Goal: Information Seeking & Learning: Learn about a topic

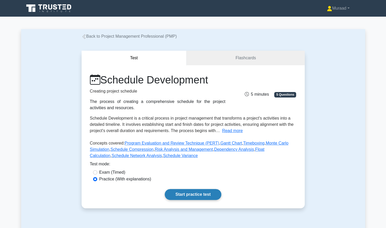
click at [187, 196] on link "Start practice test" at bounding box center [193, 194] width 57 height 11
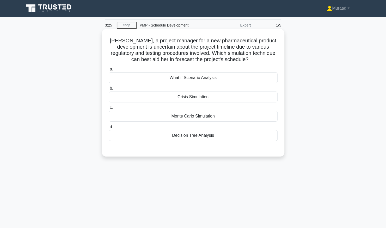
click at [193, 133] on div "Decision Tree Analysis" at bounding box center [193, 135] width 169 height 11
click at [109, 129] on input "d. Decision Tree Analysis" at bounding box center [109, 127] width 0 height 3
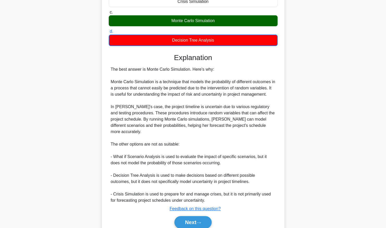
scroll to position [111, 0]
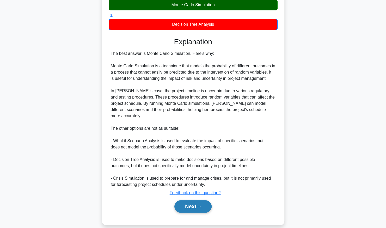
click at [192, 201] on button "Next" at bounding box center [192, 207] width 37 height 13
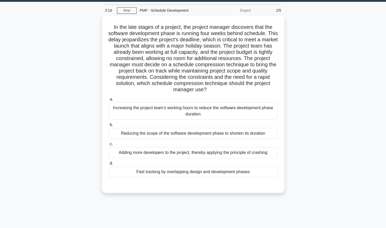
scroll to position [0, 0]
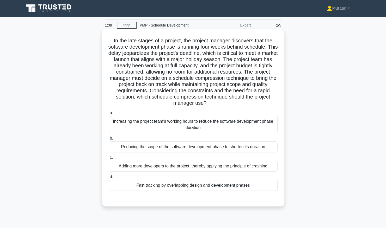
click at [195, 132] on div "Increasing the project team's working hours to reduce the software development …" at bounding box center [193, 124] width 169 height 17
drag, startPoint x: 195, startPoint y: 132, endPoint x: 170, endPoint y: 127, distance: 25.2
click at [170, 127] on div "Increasing the project team's working hours to reduce the software development …" at bounding box center [193, 124] width 169 height 17
click at [109, 115] on input "a. Increasing the project team's working hours to reduce the software developme…" at bounding box center [109, 112] width 0 height 3
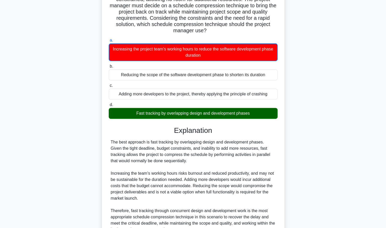
scroll to position [124, 0]
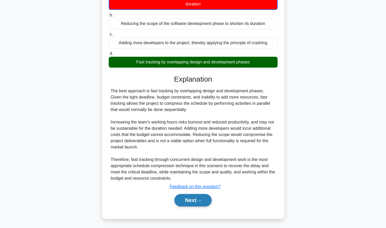
click at [183, 198] on button "Next" at bounding box center [192, 200] width 37 height 13
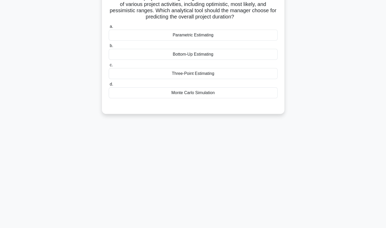
scroll to position [27, 0]
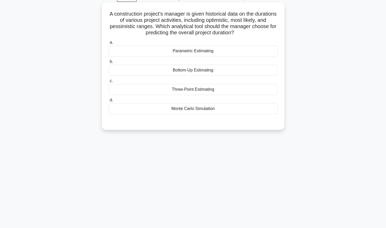
click at [192, 91] on div "Three-Point Estimating" at bounding box center [193, 89] width 169 height 11
click at [109, 83] on input "c. Three-Point Estimating" at bounding box center [109, 80] width 0 height 3
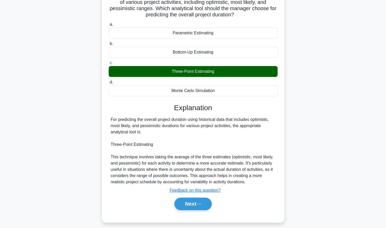
scroll to position [53, 0]
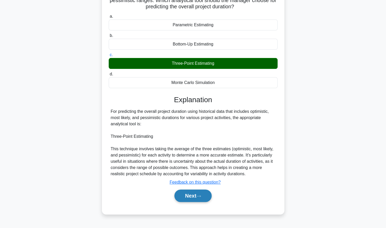
click at [190, 196] on button "Next" at bounding box center [192, 196] width 37 height 13
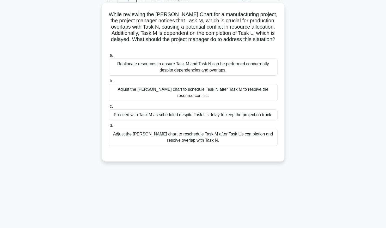
scroll to position [0, 0]
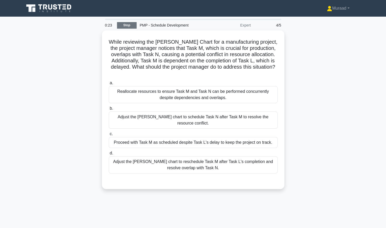
click at [128, 27] on link "Stop" at bounding box center [127, 25] width 20 height 7
